Goal: Information Seeking & Learning: Check status

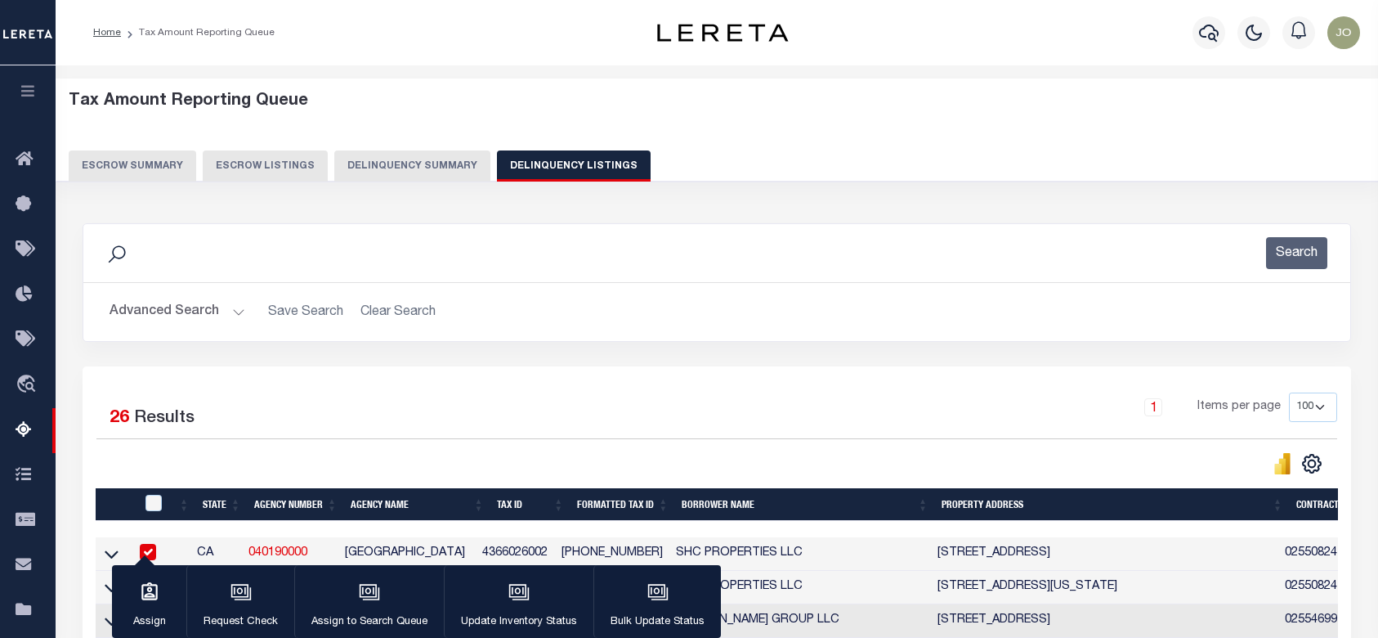
select select
select select "AnnualDelinquency"
select select "100"
click at [621, 145] on div "Tax Amount Reporting Queue Escrow Summary Escrow Listings Delinquency Summary" at bounding box center [717, 137] width 1297 height 90
click at [436, 166] on button "Delinquency Summary" at bounding box center [412, 165] width 156 height 31
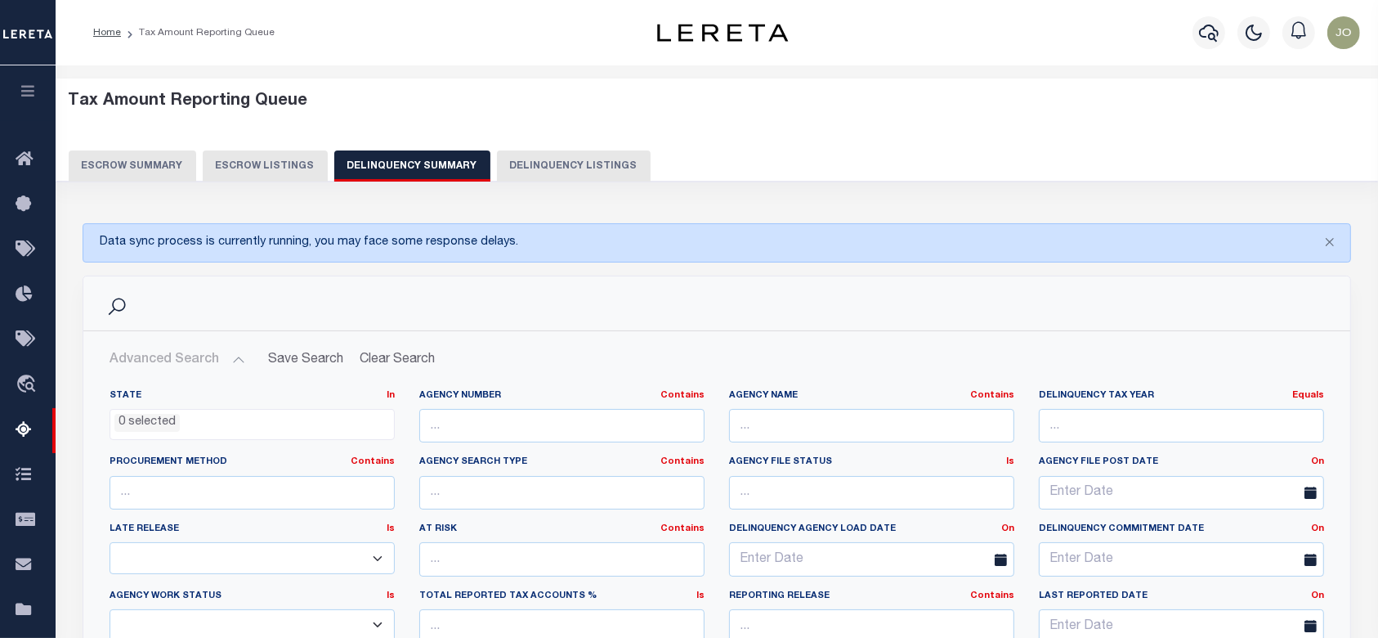
scroll to position [109, 0]
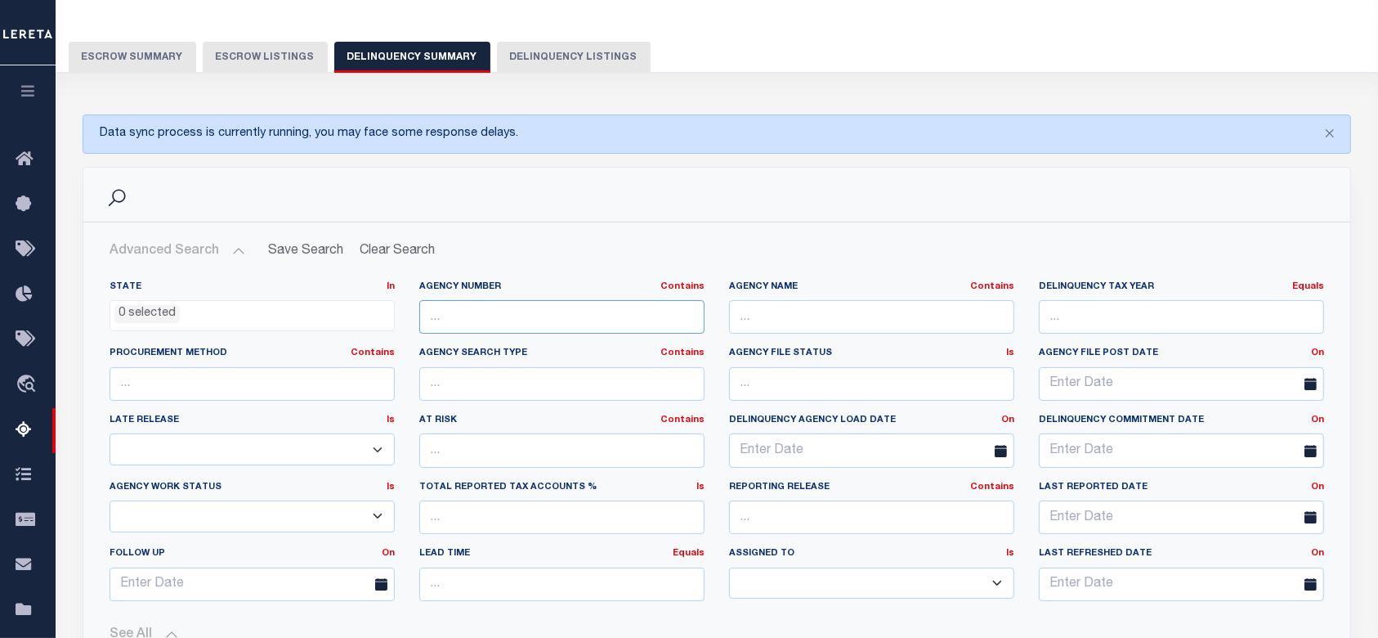
click at [539, 306] on input "text" at bounding box center [561, 317] width 285 height 34
paste input "310360101"
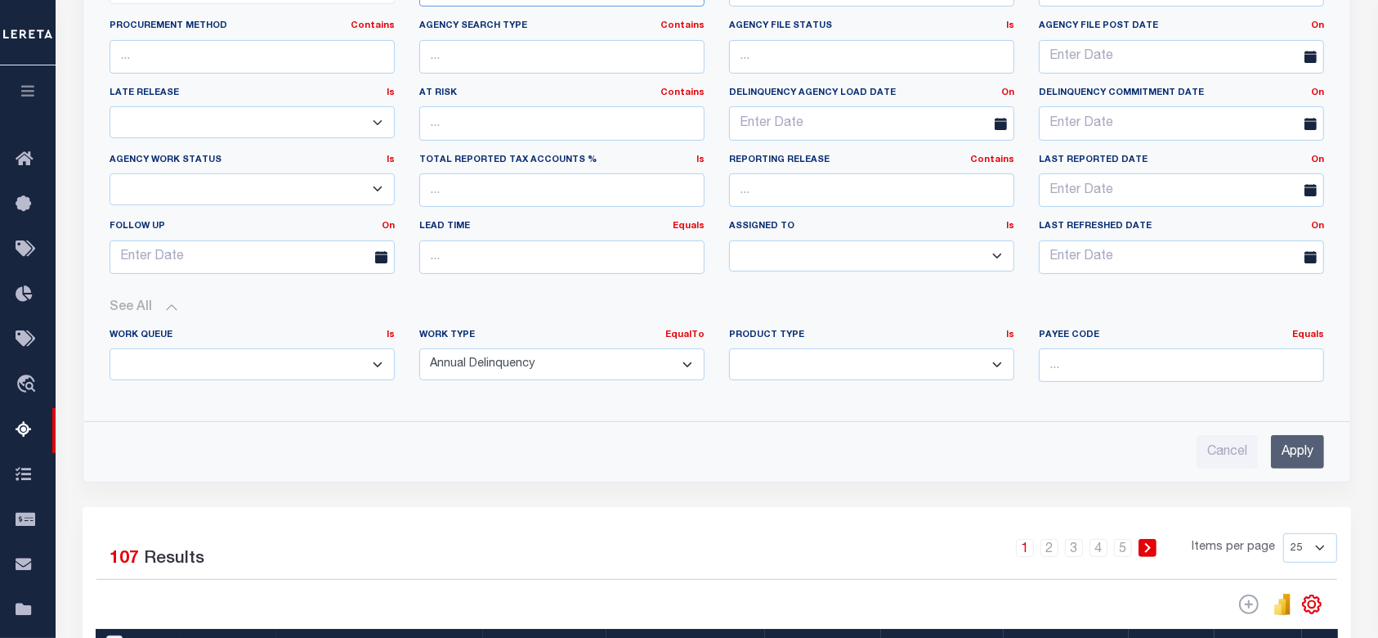
type input "310360101"
click at [1294, 449] on input "Apply" at bounding box center [1297, 452] width 53 height 34
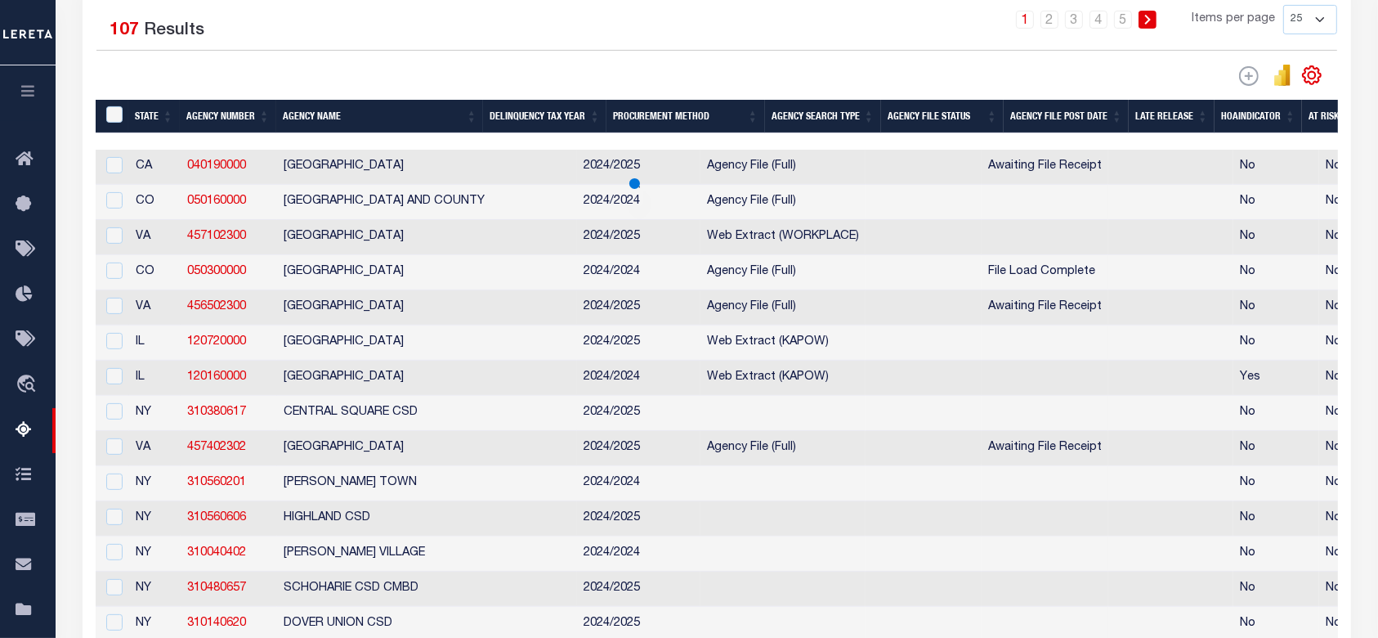
scroll to position [229, 0]
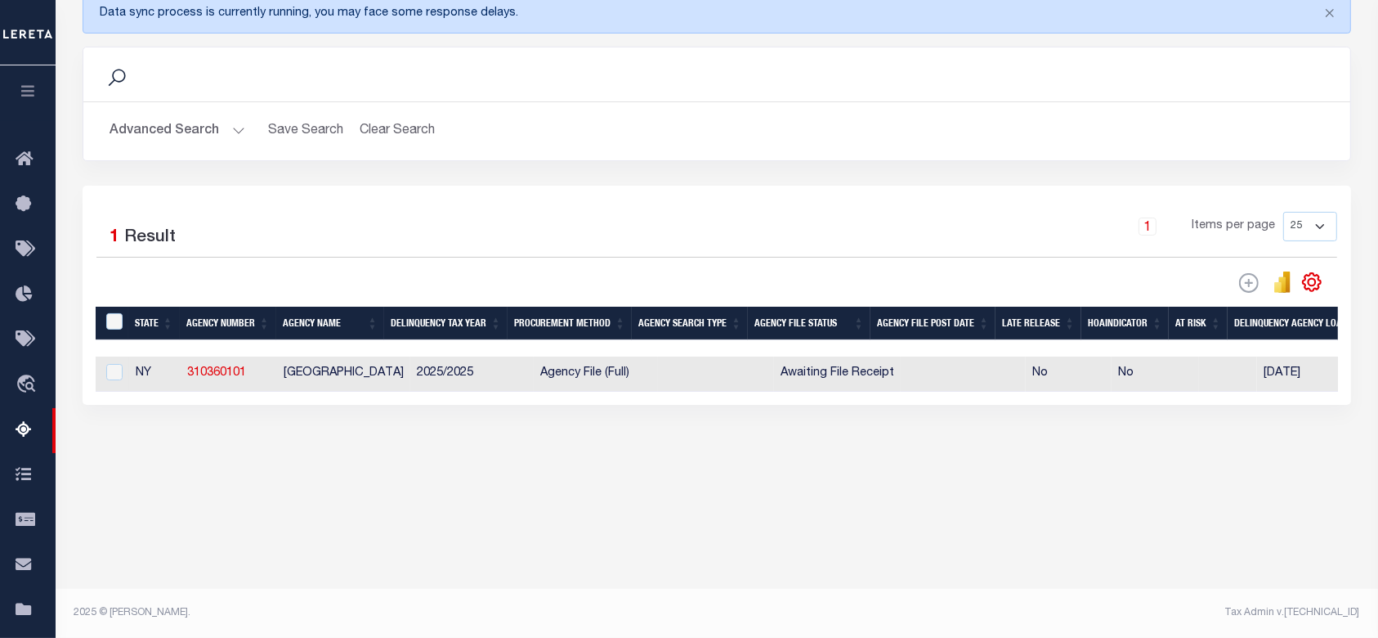
drag, startPoint x: 824, startPoint y: 410, endPoint x: 603, endPoint y: 408, distance: 220.7
click at [603, 405] on div "Selected 1 Result 1 Items per page 25 100 200 500 1000" at bounding box center [717, 295] width 1269 height 219
select select "100"
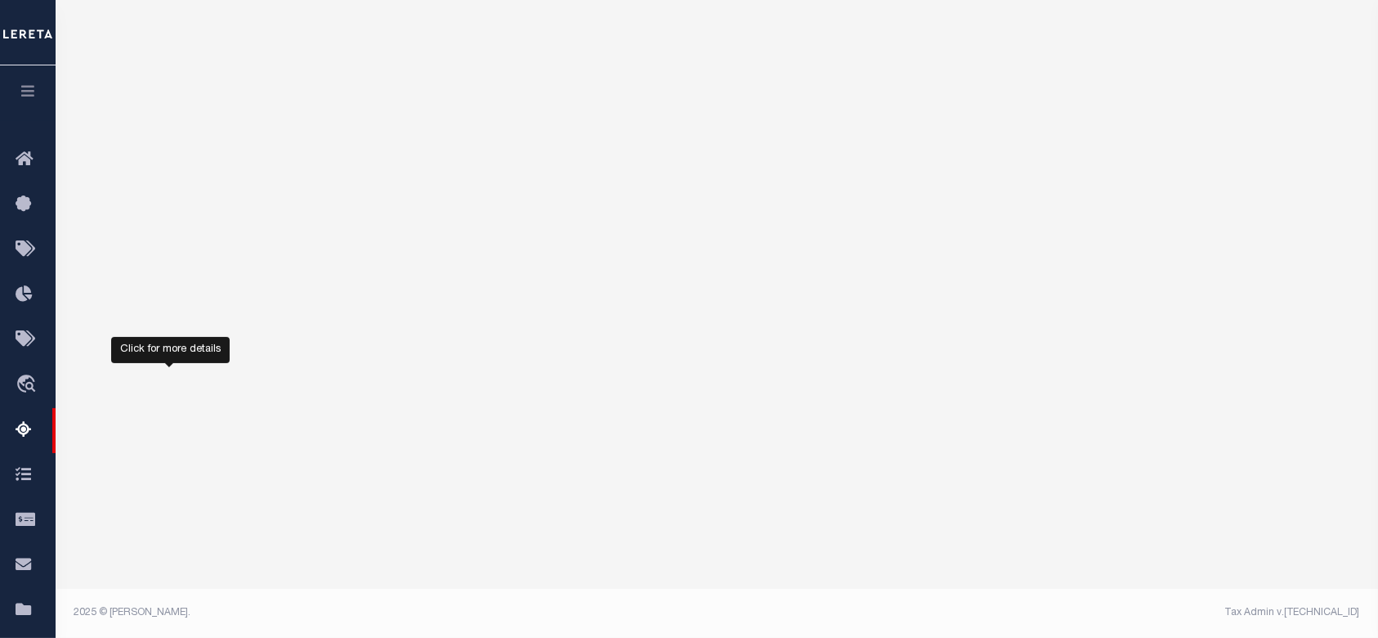
select select "100"
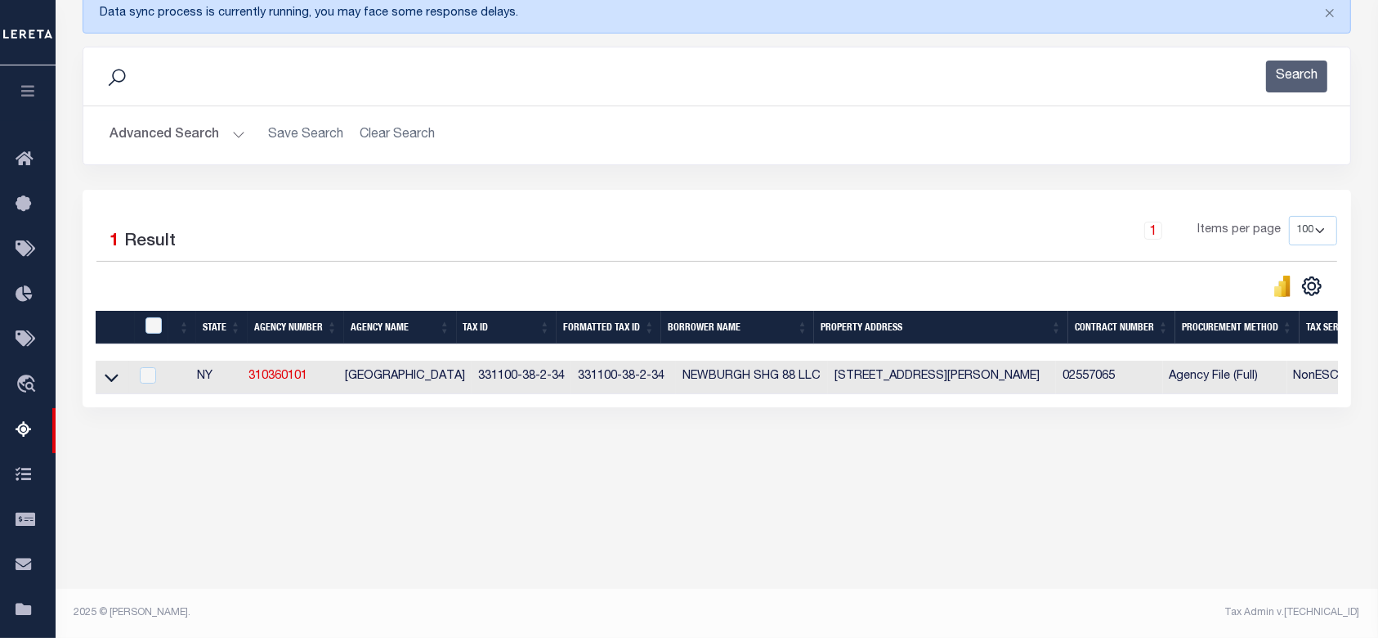
click at [190, 147] on button "Advanced Search" at bounding box center [178, 135] width 136 height 32
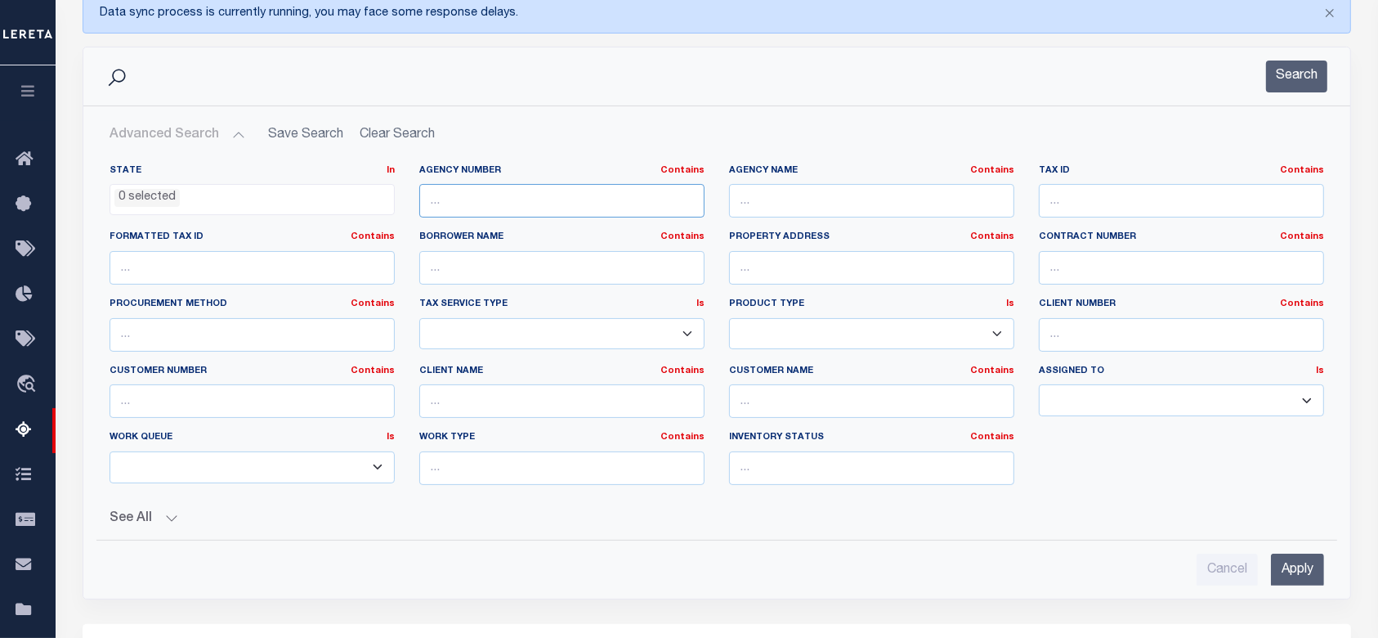
click at [571, 200] on input "text" at bounding box center [561, 201] width 285 height 34
paste input "457402302"
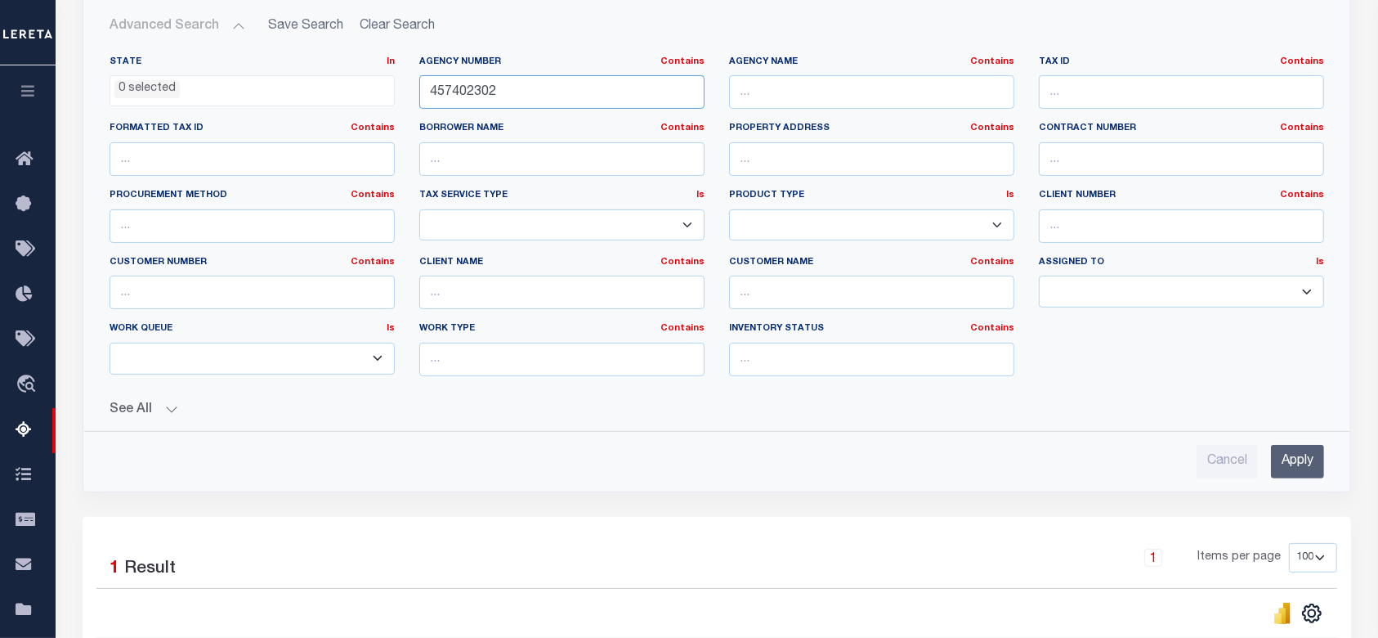
type input "457402302"
click at [1295, 450] on input "Apply" at bounding box center [1297, 462] width 53 height 34
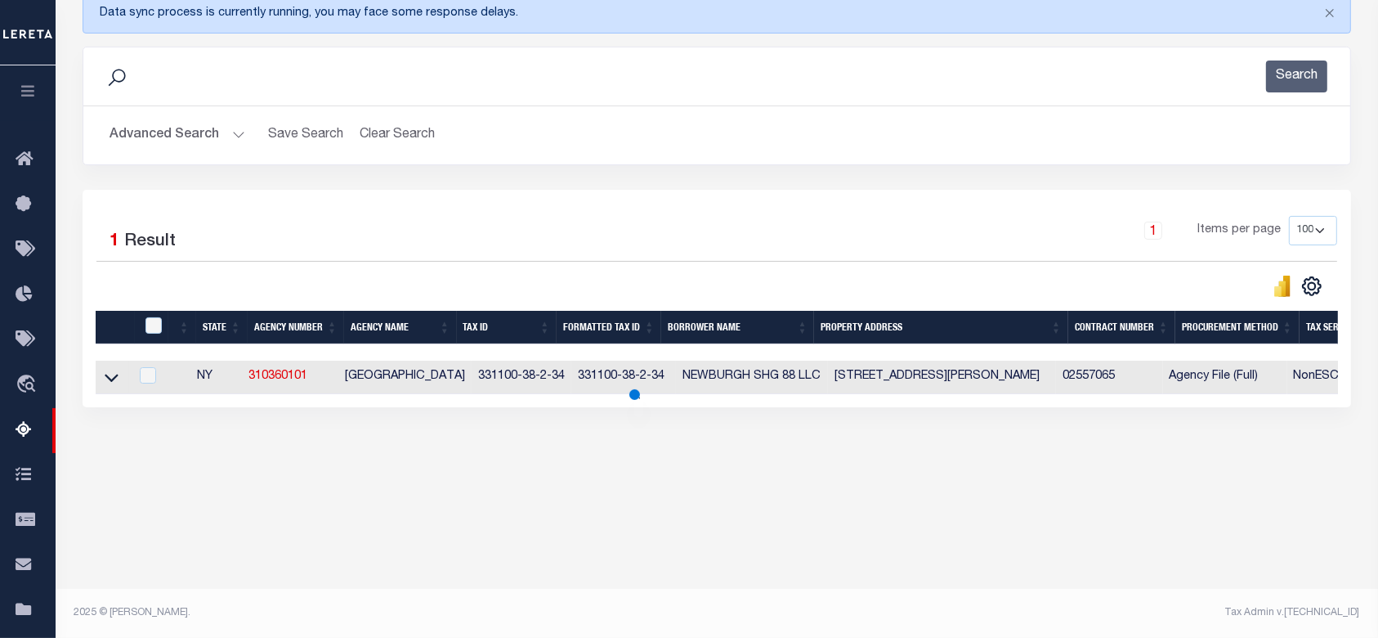
scroll to position [11, 0]
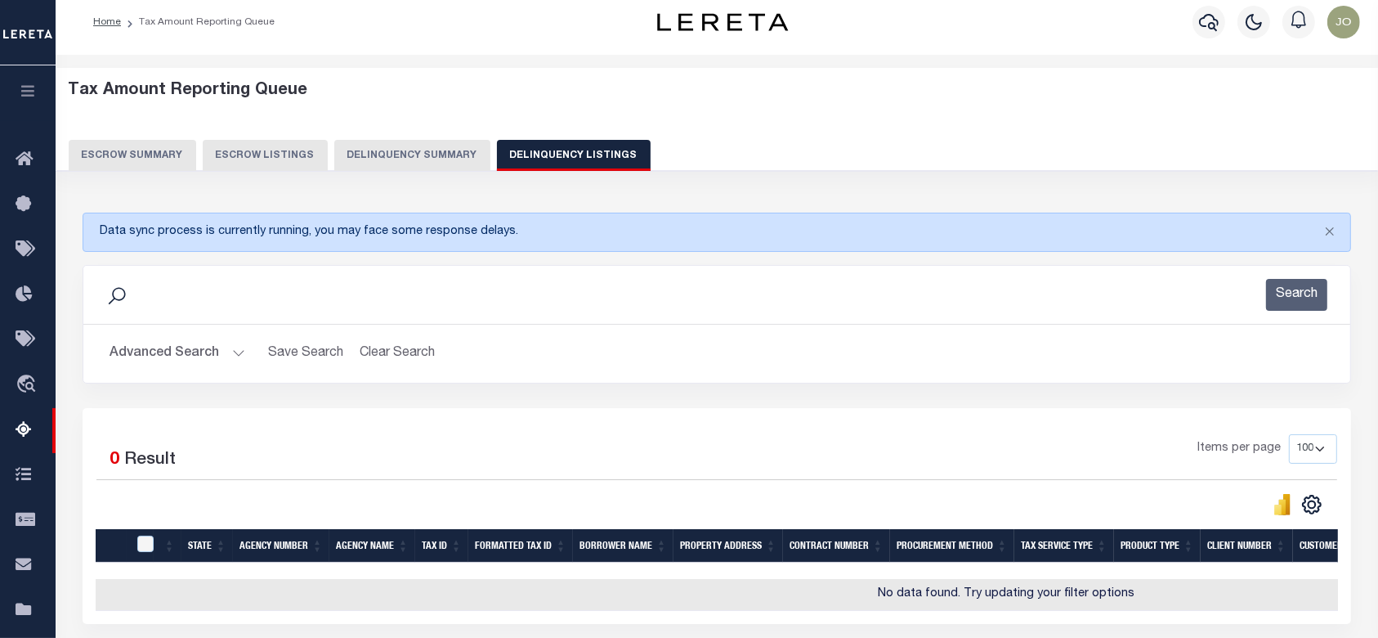
click at [451, 149] on button "Delinquency Summary" at bounding box center [412, 155] width 156 height 31
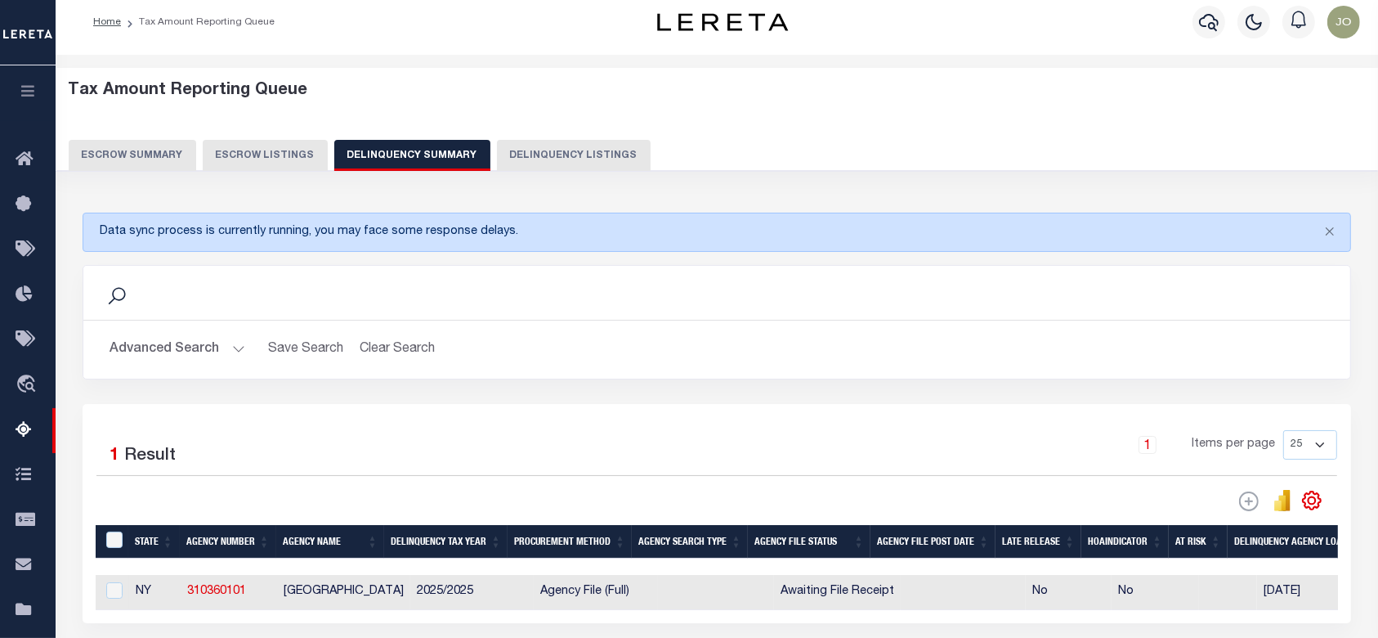
click at [195, 342] on button "Advanced Search" at bounding box center [178, 349] width 136 height 32
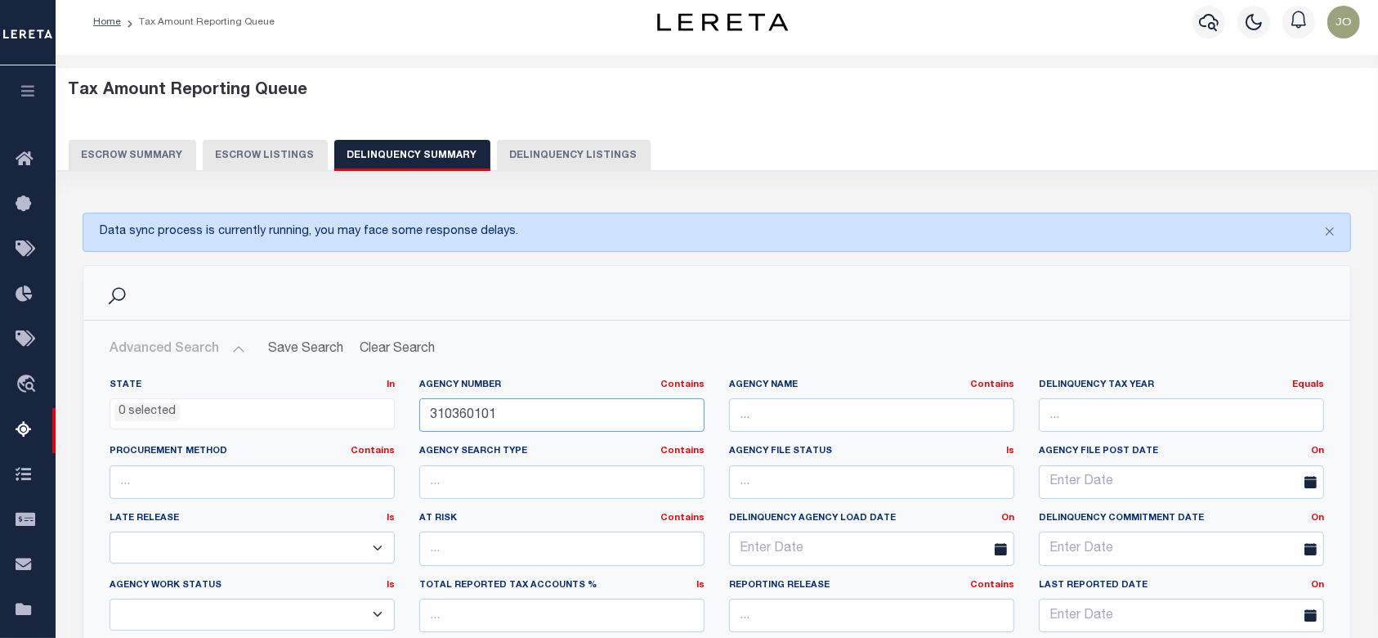
click at [587, 428] on input "310360101" at bounding box center [561, 415] width 285 height 34
paste input "457402302"
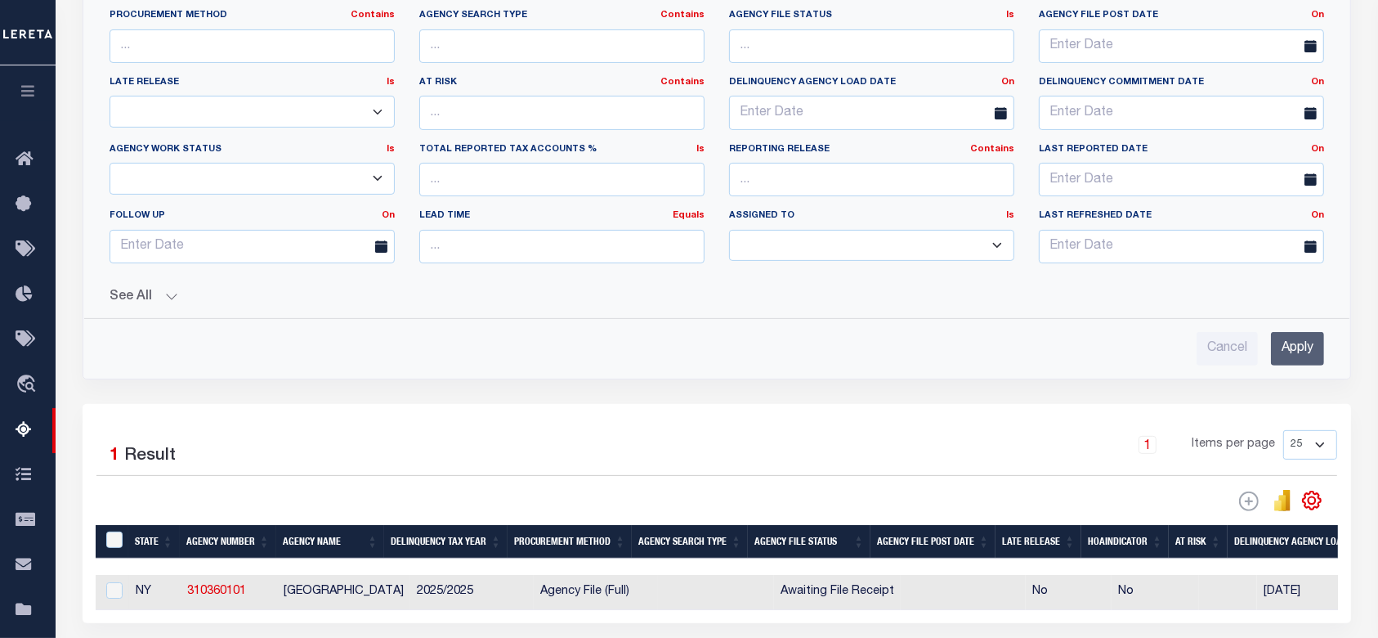
type input "457402302"
click at [1314, 356] on input "Apply" at bounding box center [1297, 349] width 53 height 34
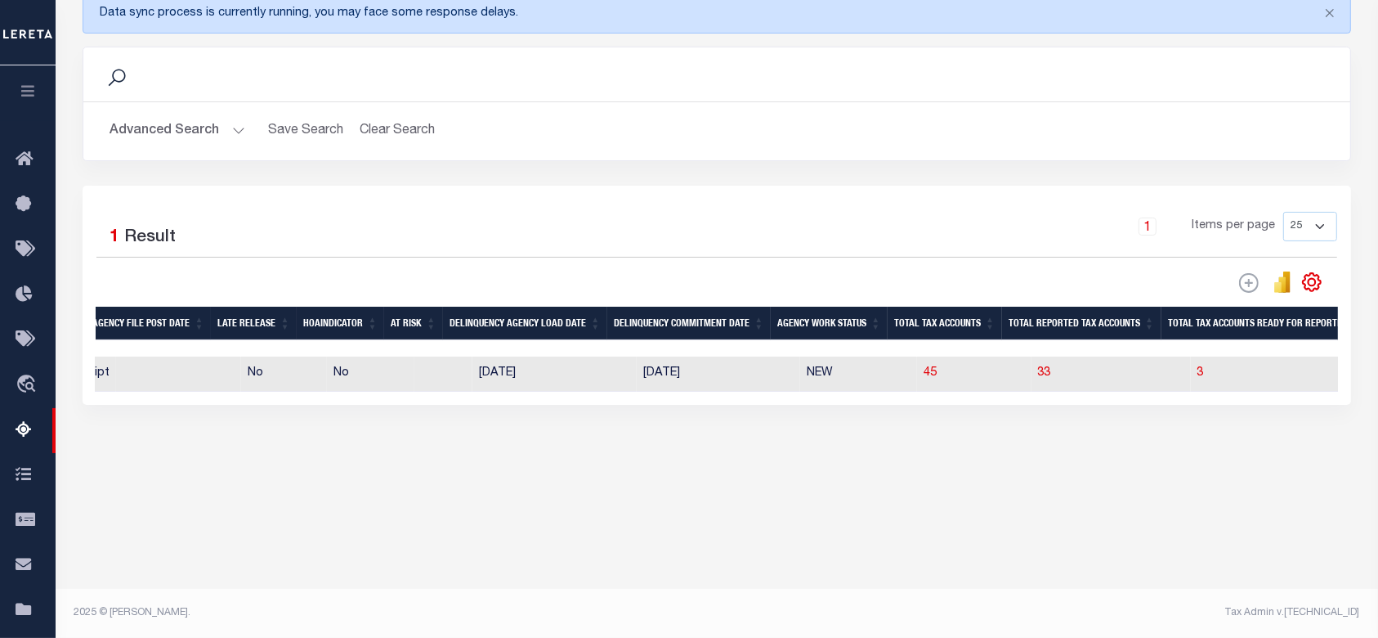
scroll to position [0, 0]
click at [920, 378] on span "45" at bounding box center [926, 372] width 13 height 11
select select "100"
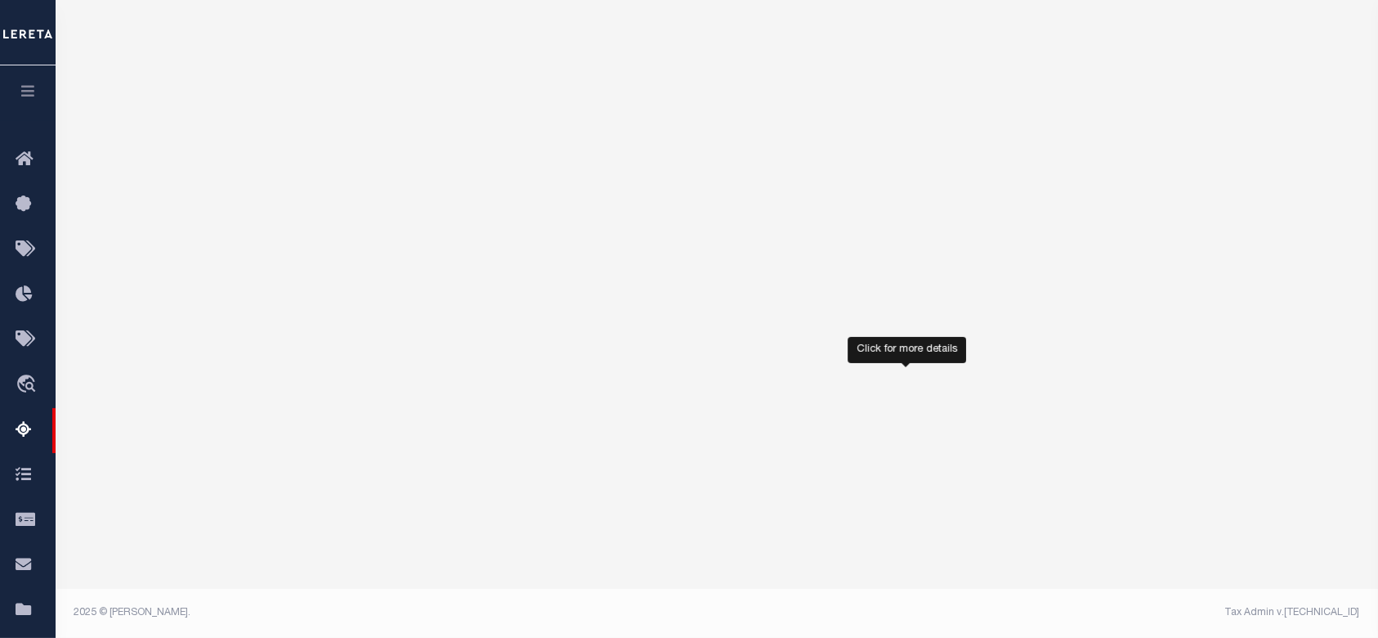
select select "100"
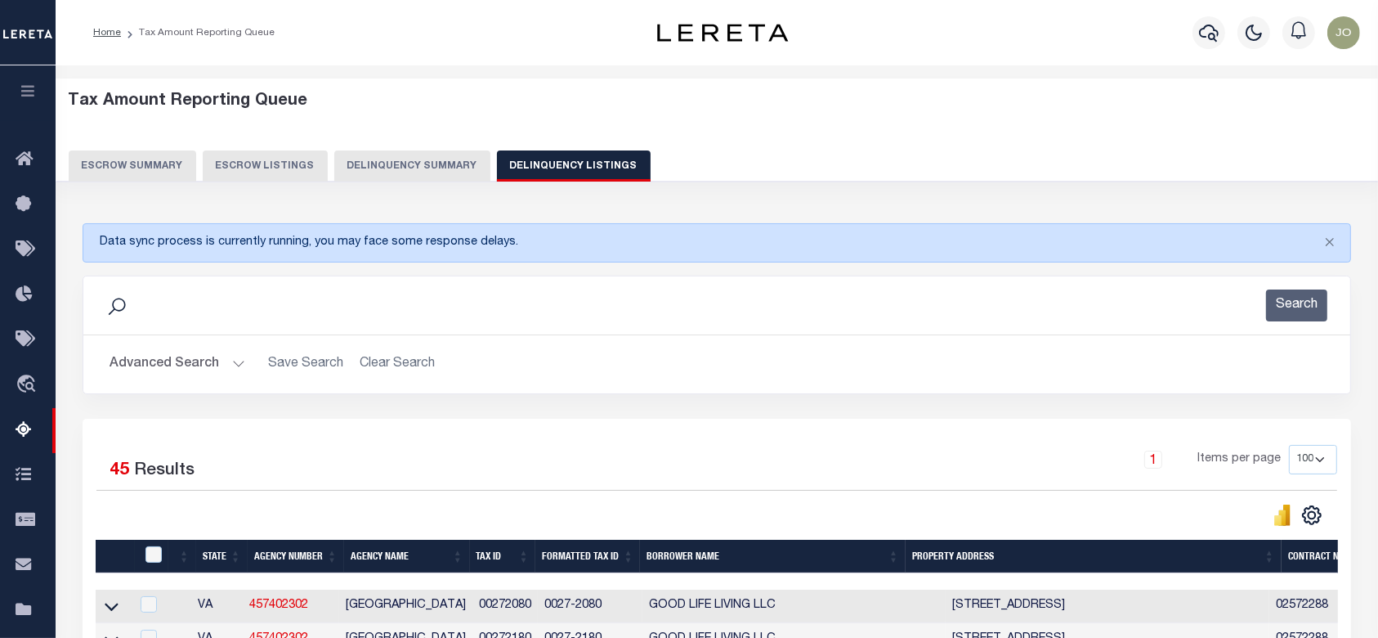
click at [182, 362] on button "Advanced Search" at bounding box center [178, 364] width 136 height 32
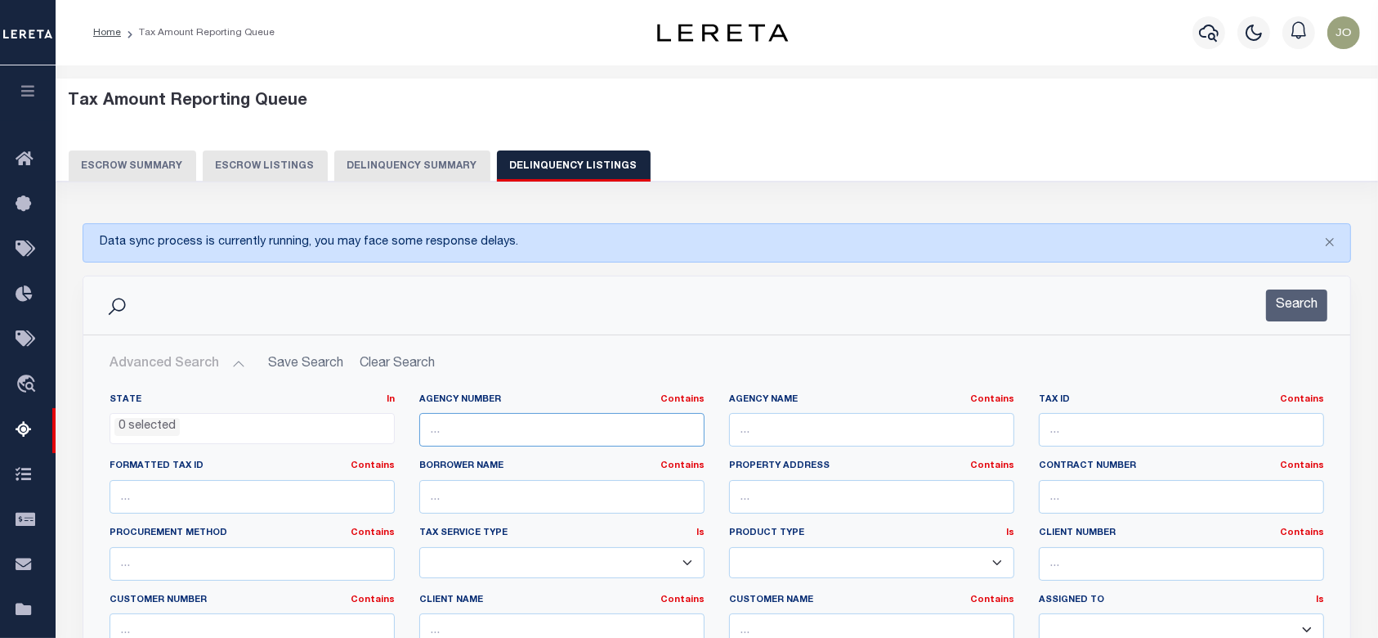
click at [505, 439] on input "text" at bounding box center [561, 430] width 285 height 34
paste input "457402302"
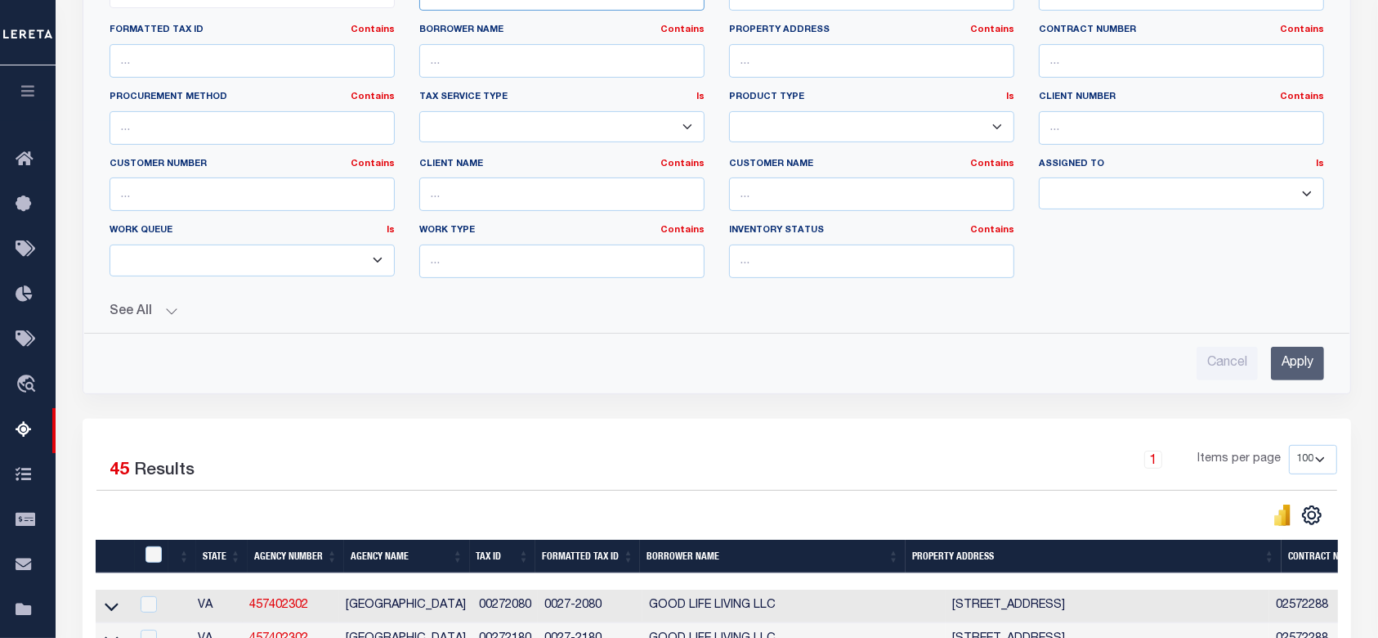
type input "457402302"
click at [1311, 361] on input "Apply" at bounding box center [1297, 364] width 53 height 34
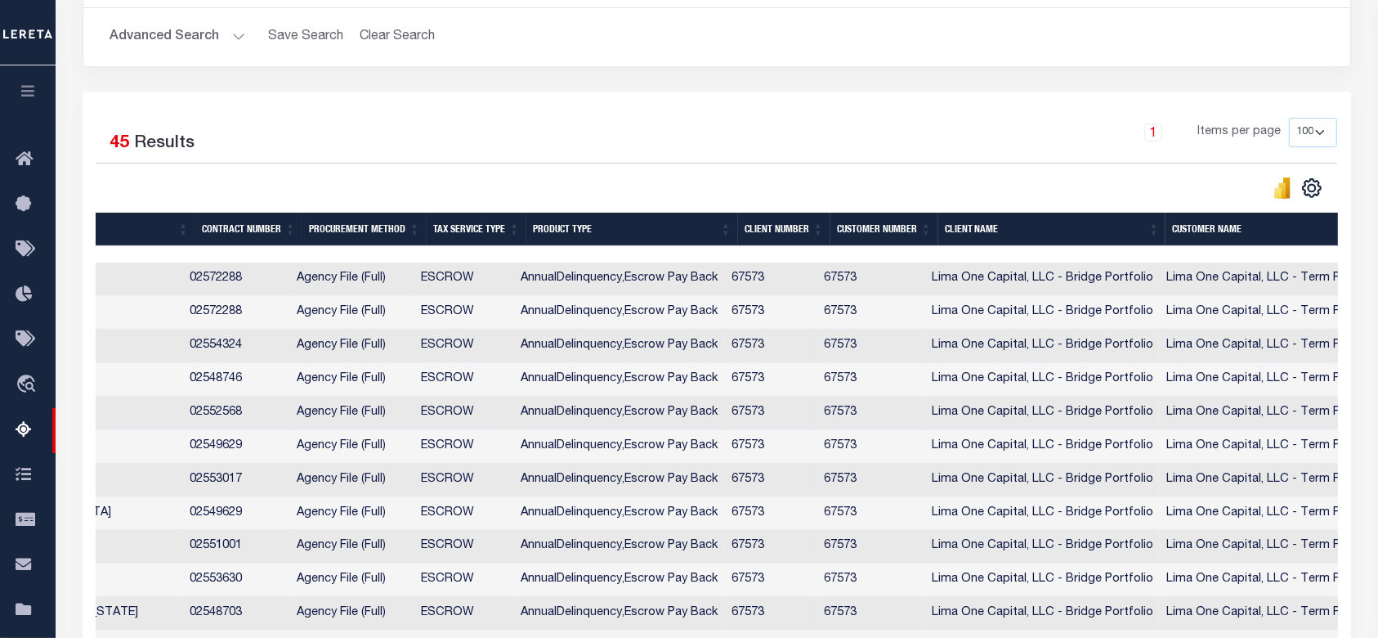
scroll to position [0, 0]
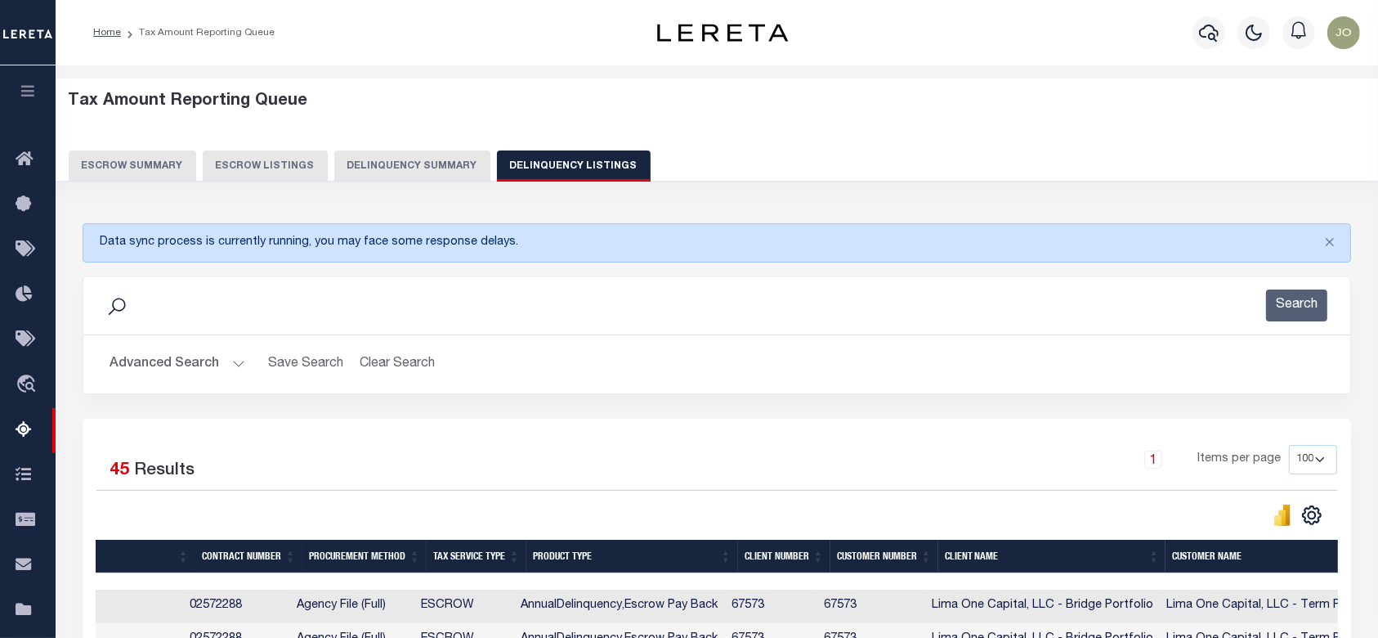
click at [410, 177] on button "Delinquency Summary" at bounding box center [412, 165] width 156 height 31
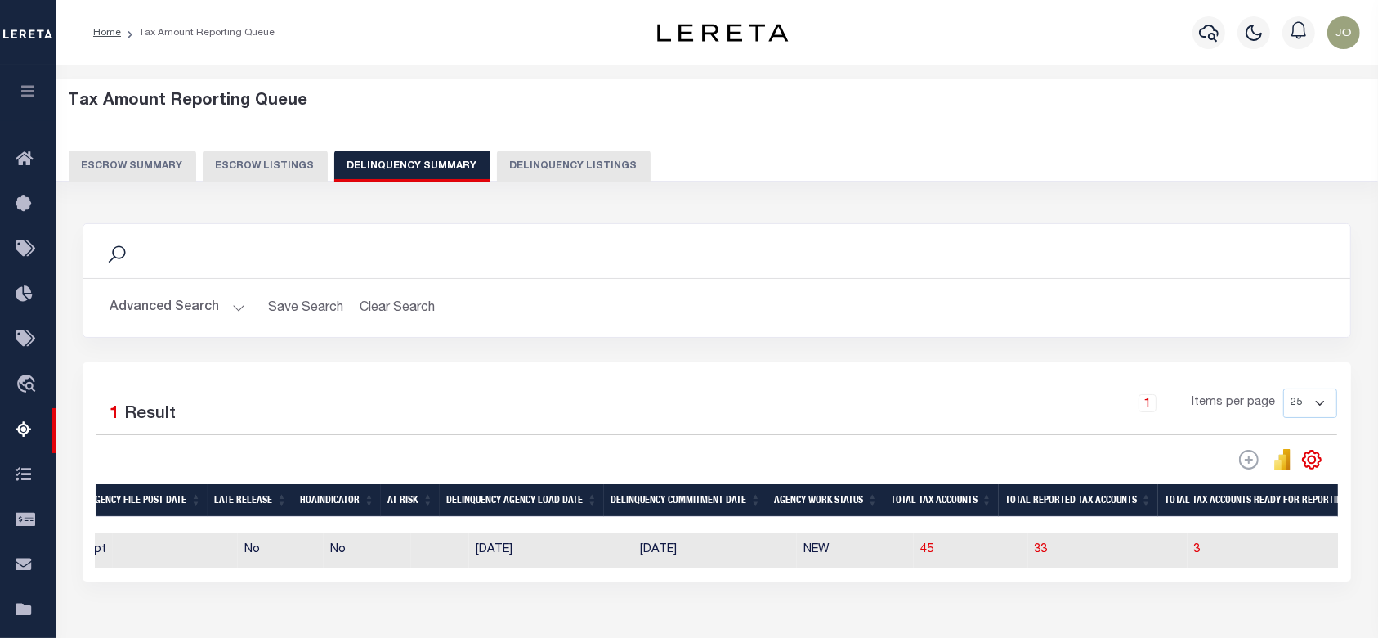
click at [206, 304] on button "Advanced Search" at bounding box center [178, 308] width 136 height 32
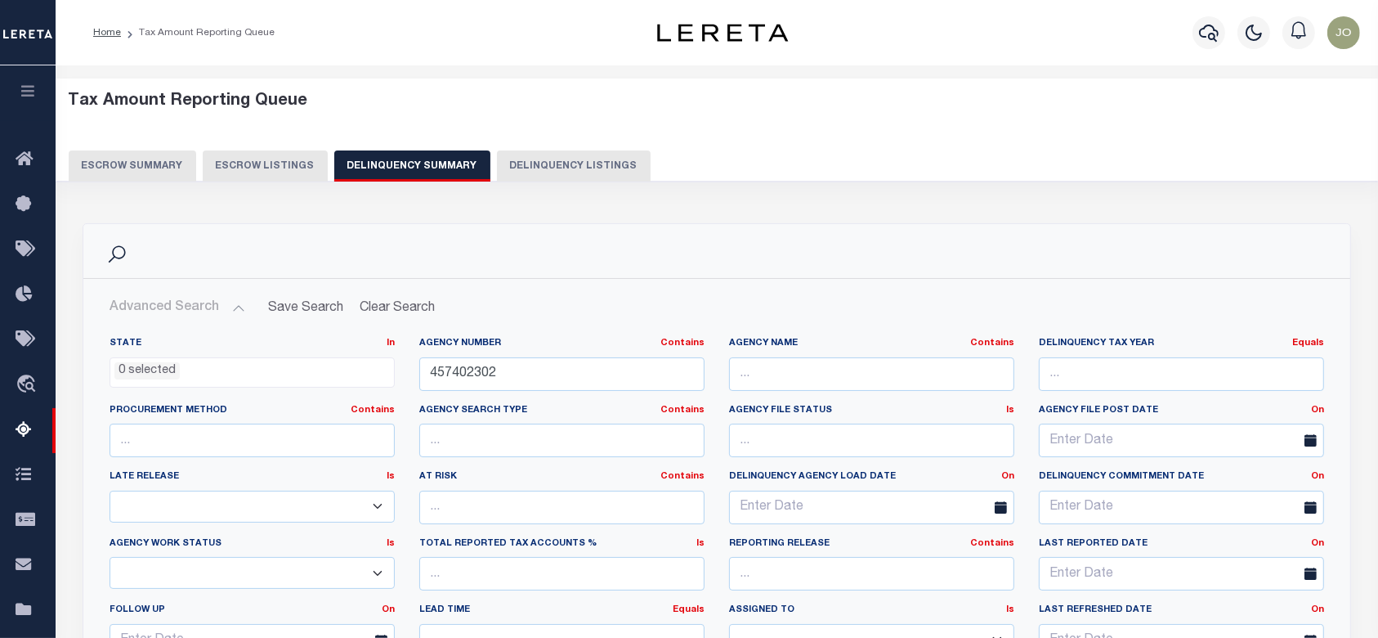
click at [575, 391] on div "Agency Number Contains Contains Is 457402302" at bounding box center [562, 370] width 310 height 67
click at [575, 382] on input "457402302" at bounding box center [561, 374] width 285 height 34
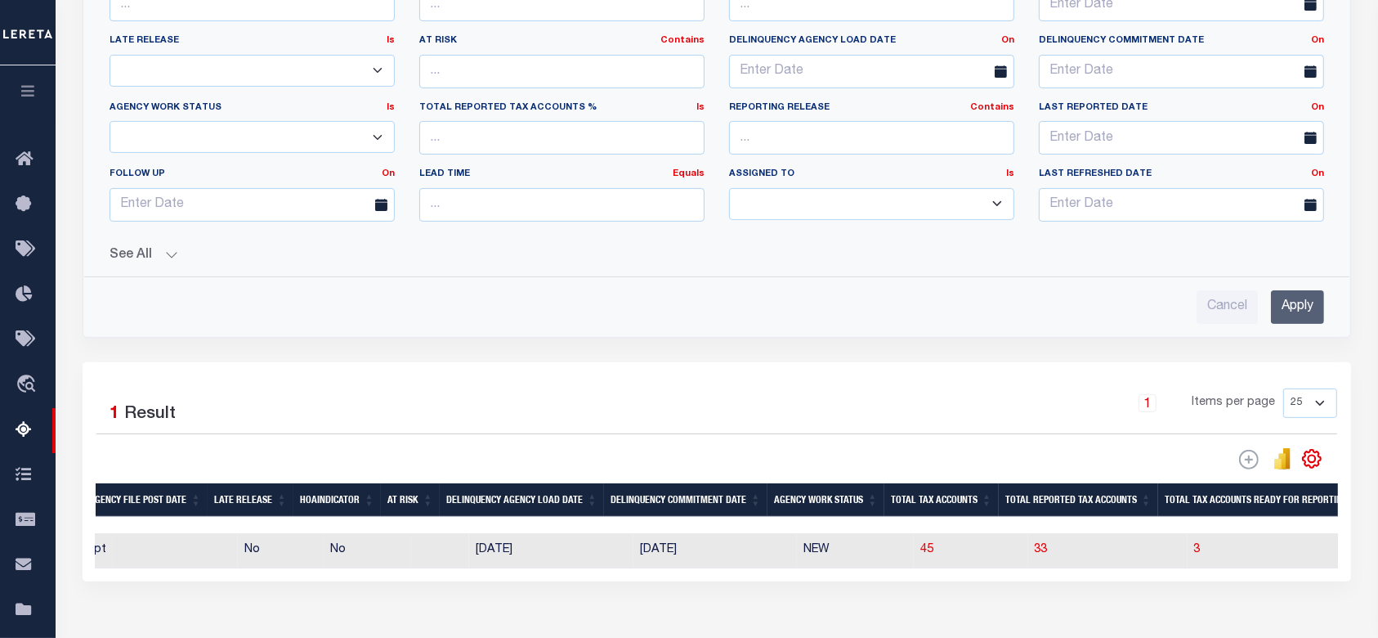
click at [1292, 320] on input "Apply" at bounding box center [1297, 307] width 53 height 34
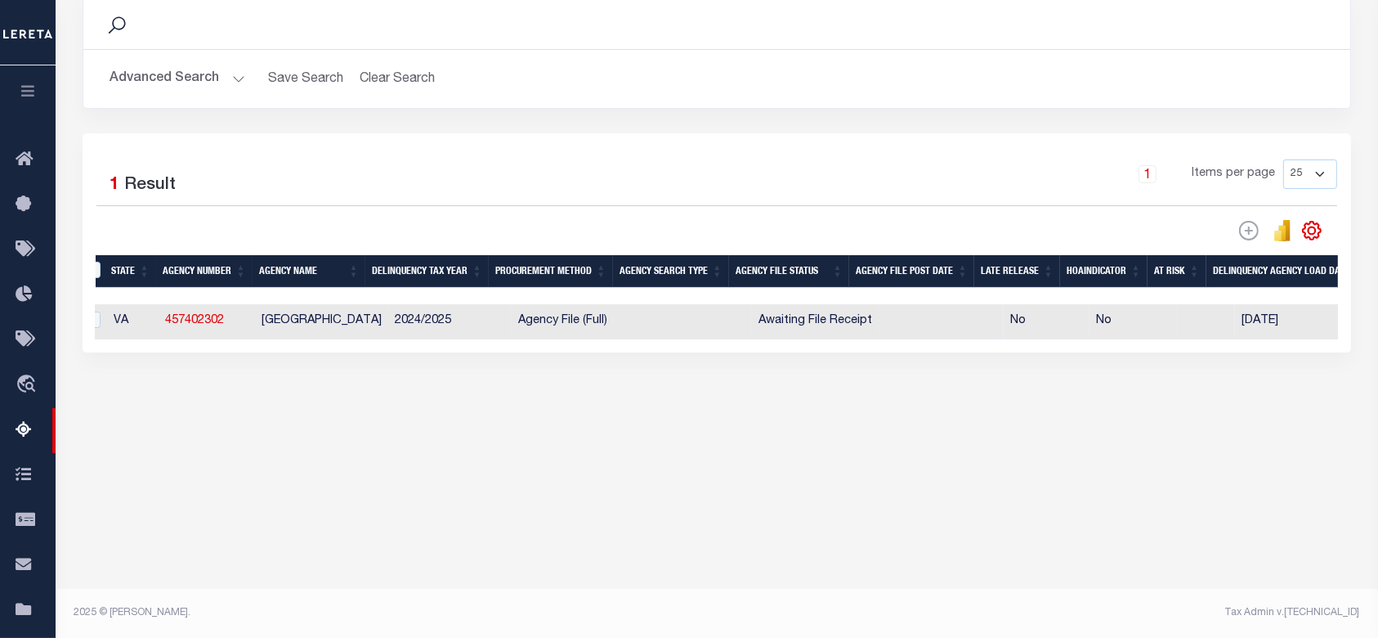
scroll to position [0, 38]
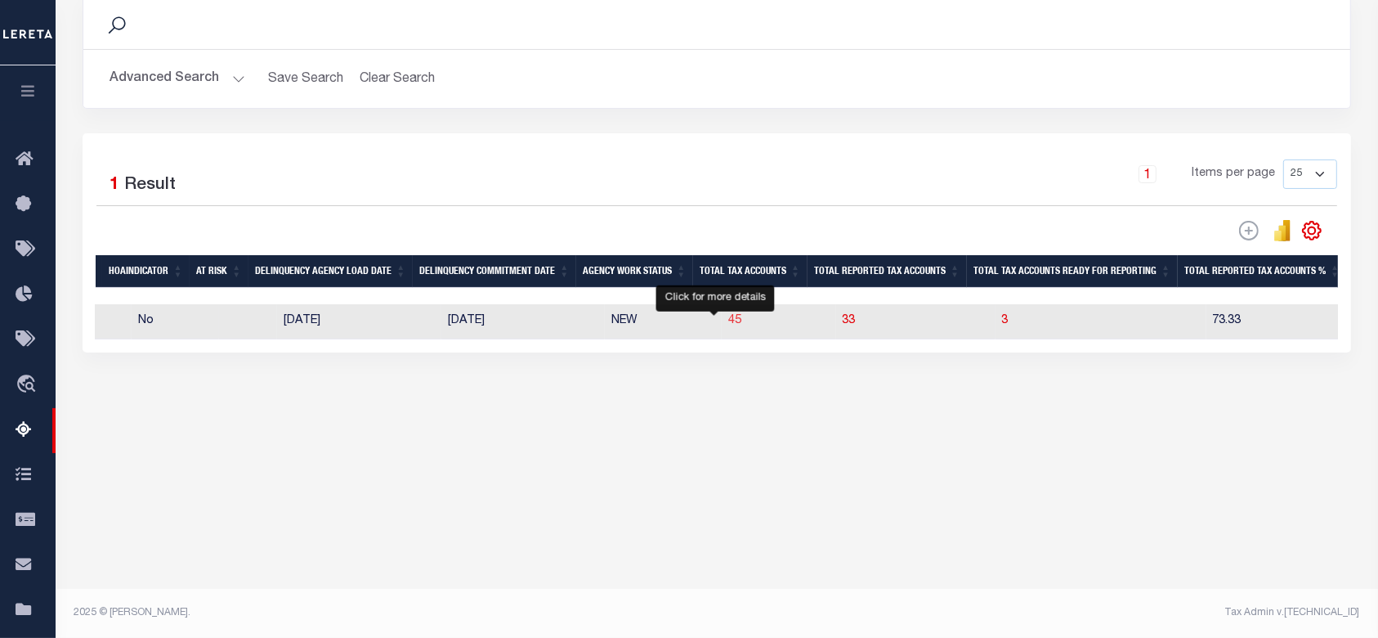
click at [728, 325] on span "45" at bounding box center [734, 320] width 13 height 11
select select "100"
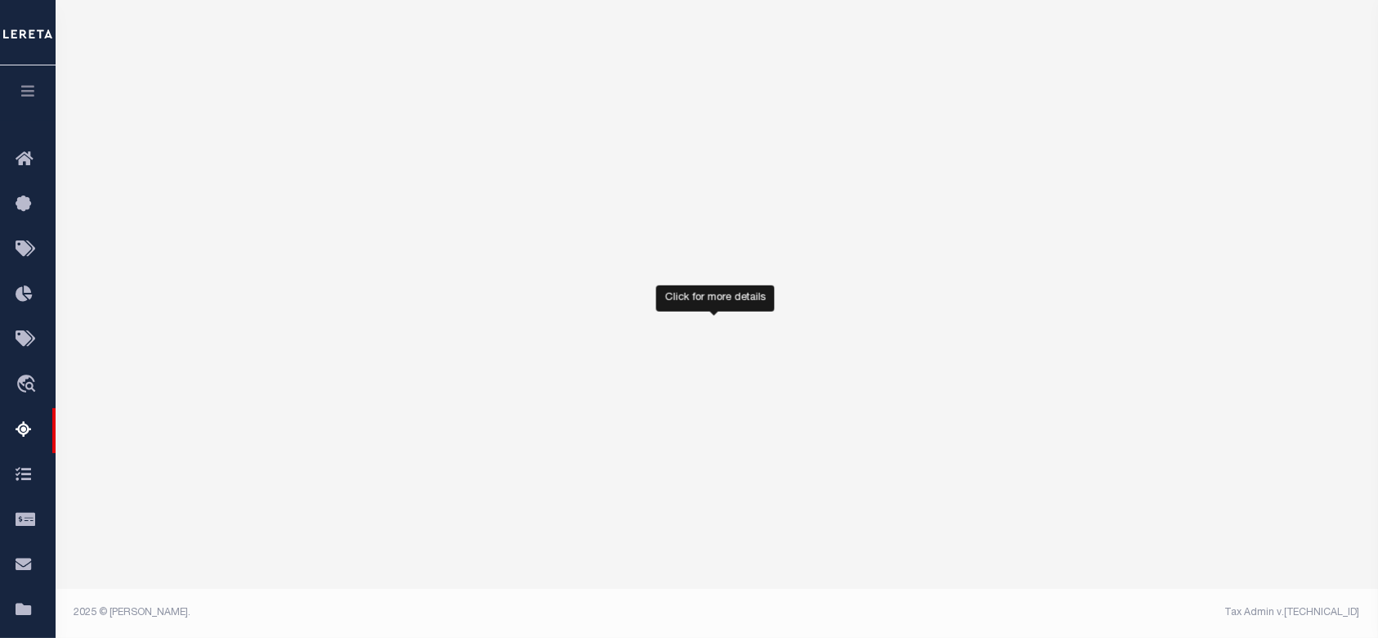
select select "100"
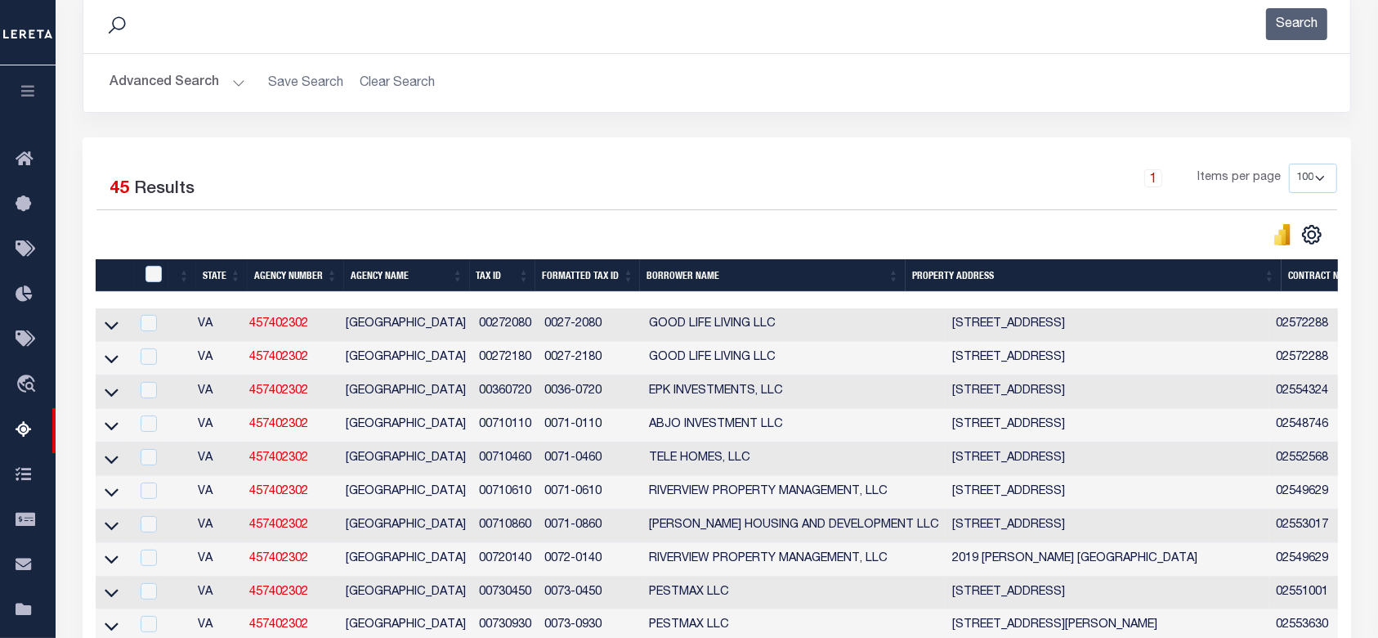
click at [737, 216] on div "Selected 45 Results 1 Items per page 10 25 50 100 500" at bounding box center [716, 204] width 1267 height 83
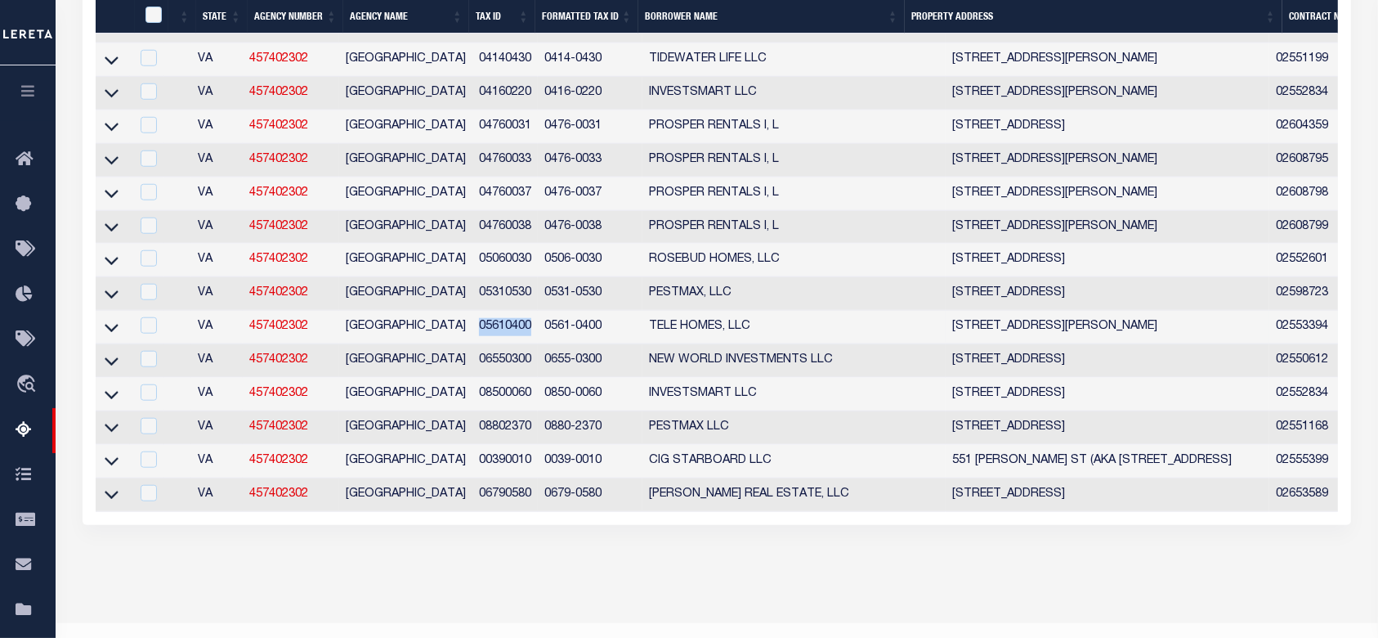
drag, startPoint x: 533, startPoint y: 356, endPoint x: 477, endPoint y: 356, distance: 56.4
click at [477, 344] on td "05610400" at bounding box center [504, 328] width 65 height 34
checkbox input "true"
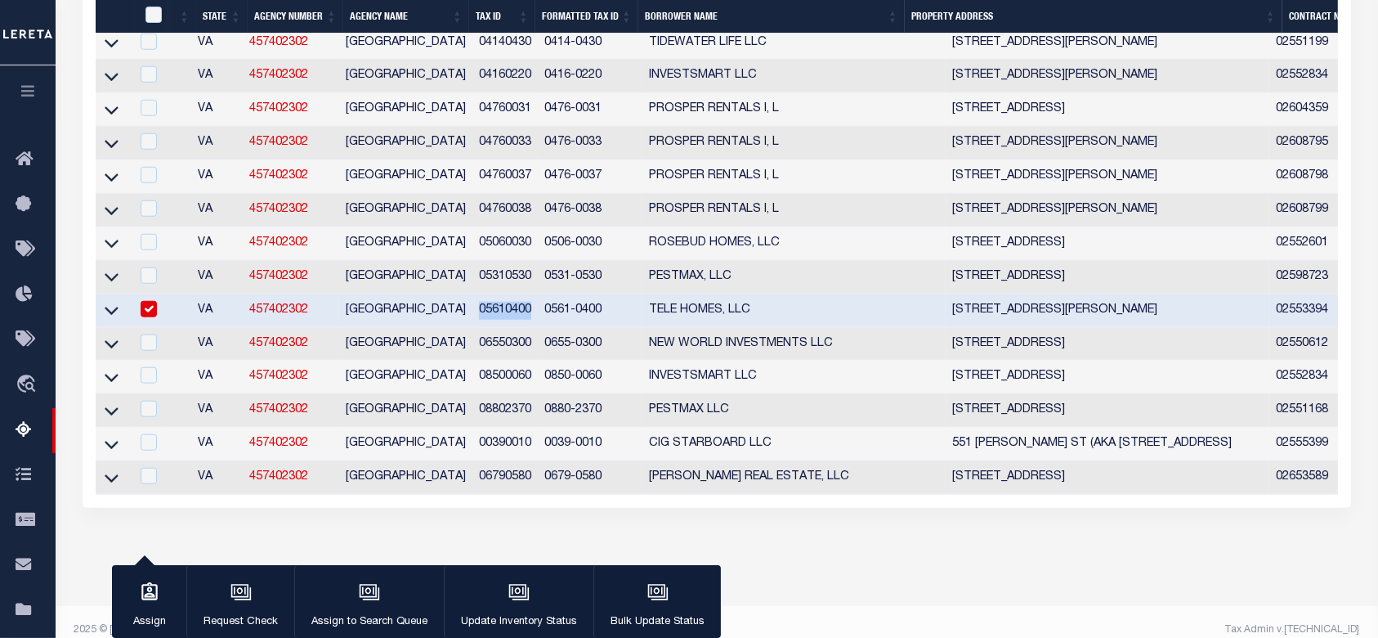
copy td "05610400"
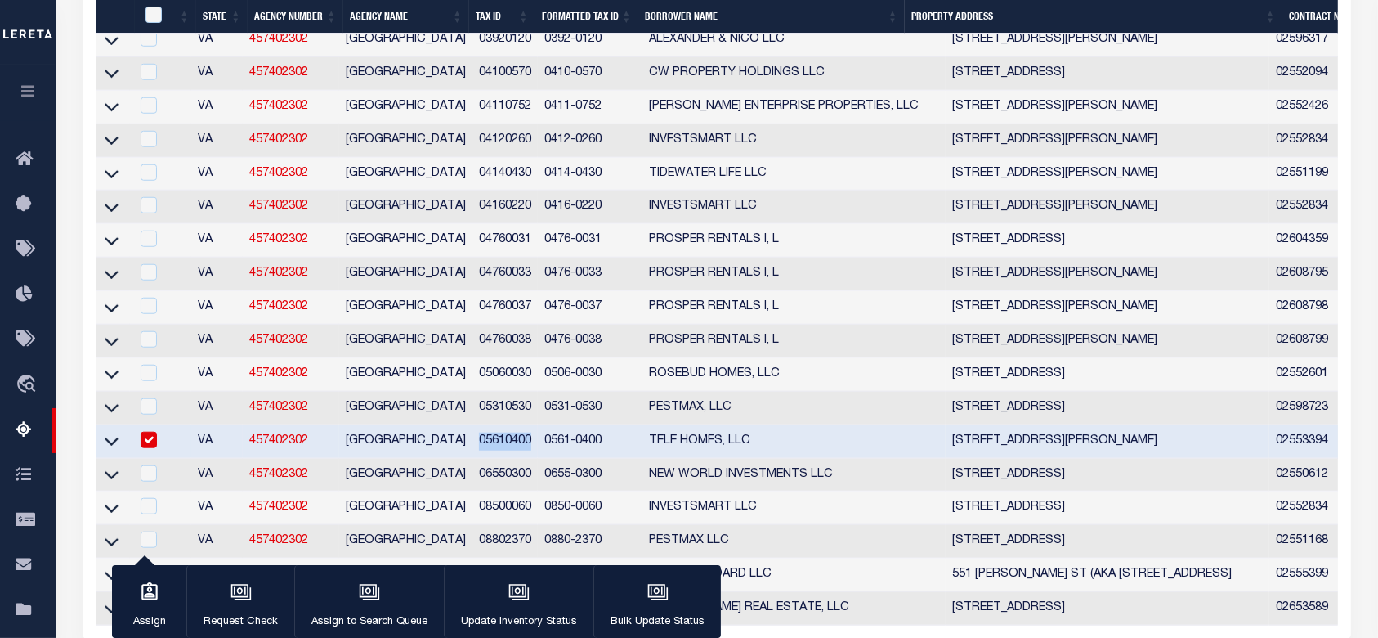
click at [104, 446] on link at bounding box center [111, 440] width 19 height 11
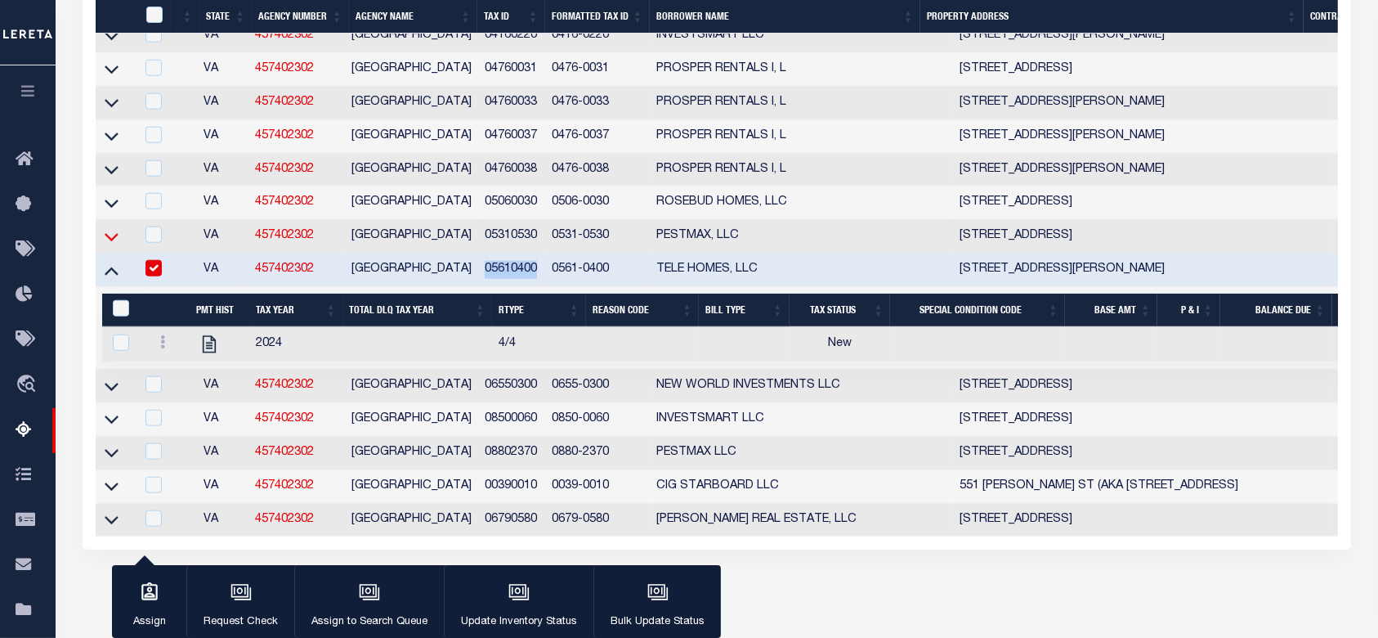
click at [110, 245] on icon at bounding box center [112, 236] width 14 height 17
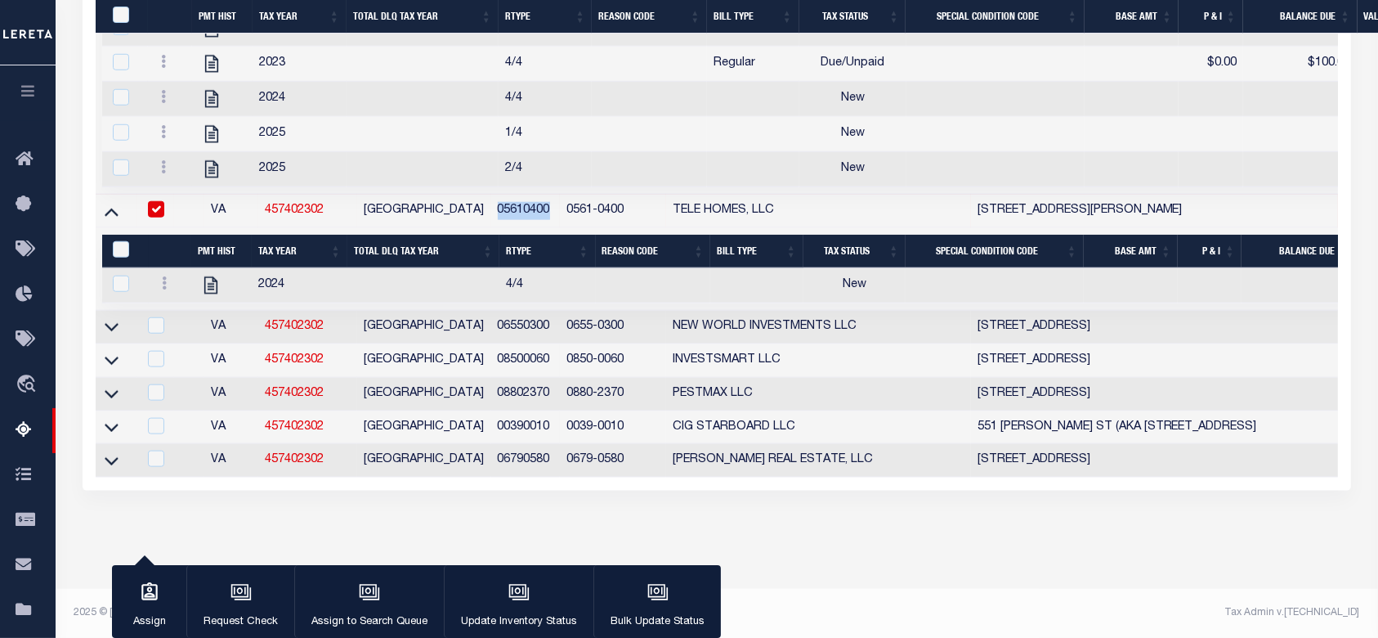
copy td "05610400"
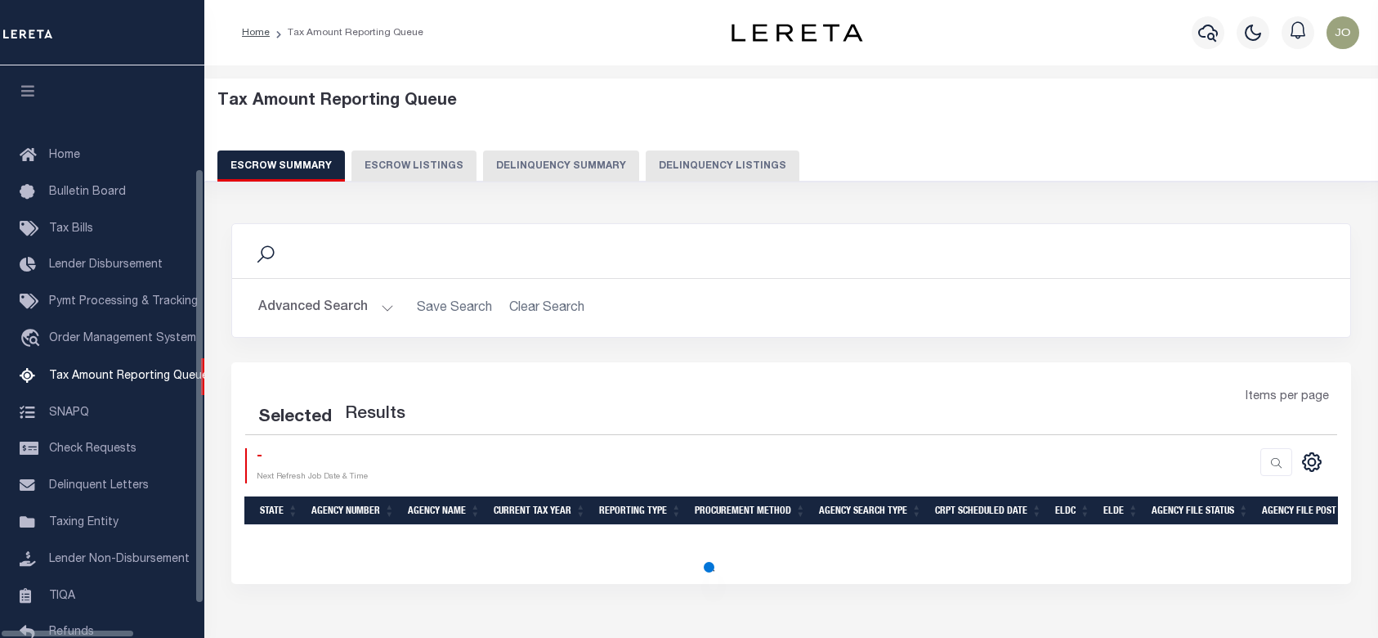
select select "100"
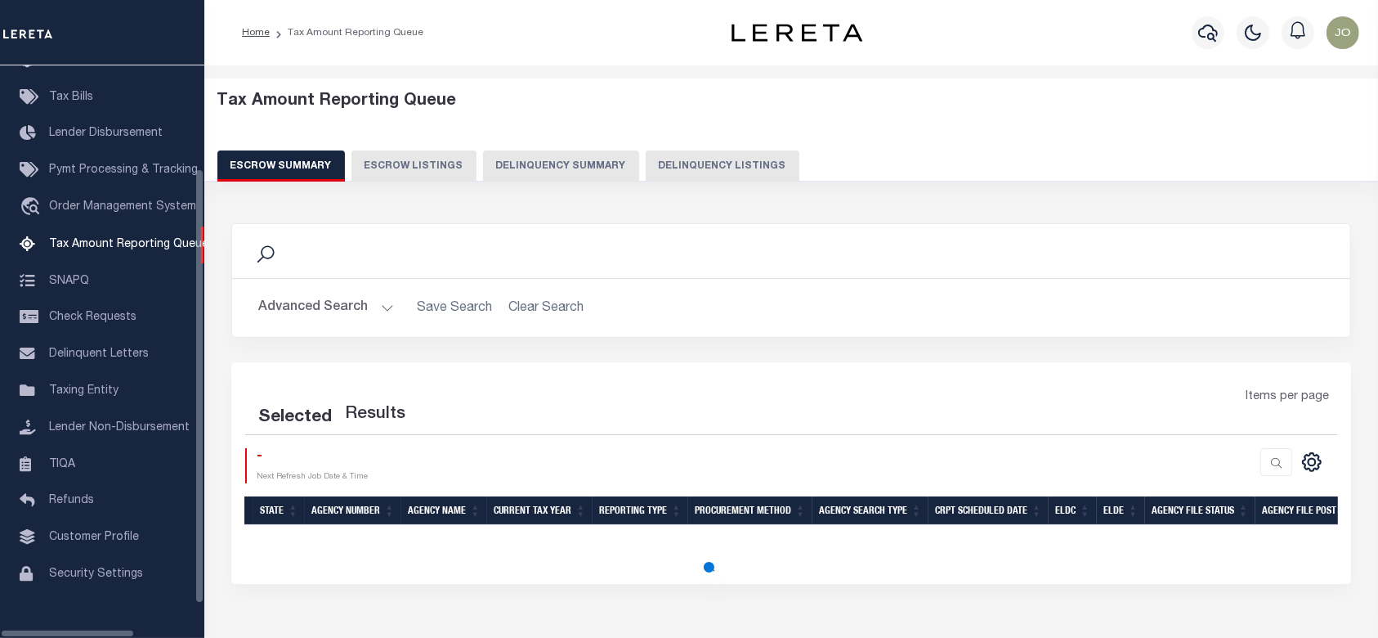
select select "100"
